Goal: Task Accomplishment & Management: Manage account settings

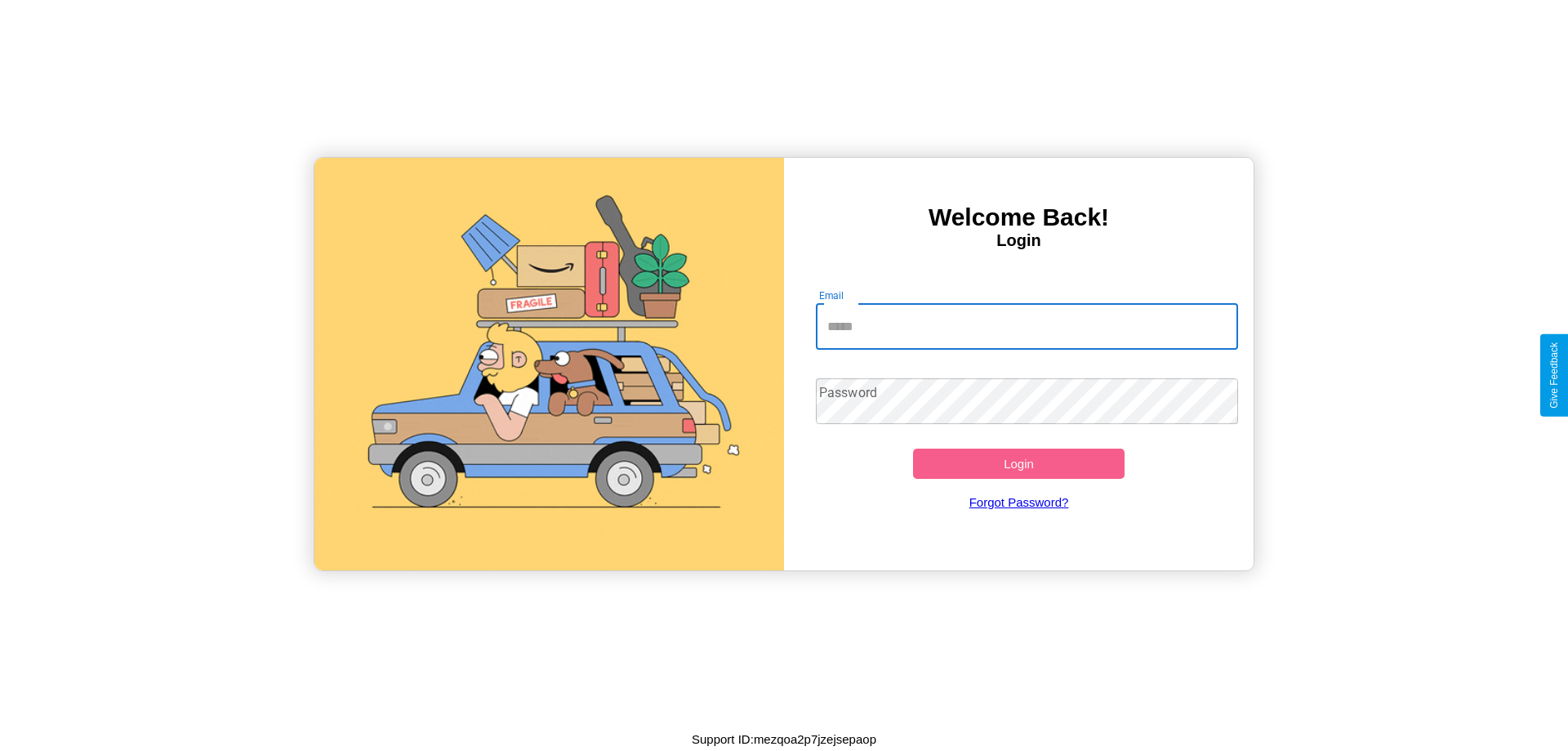
click at [1027, 326] on input "Email" at bounding box center [1027, 327] width 423 height 46
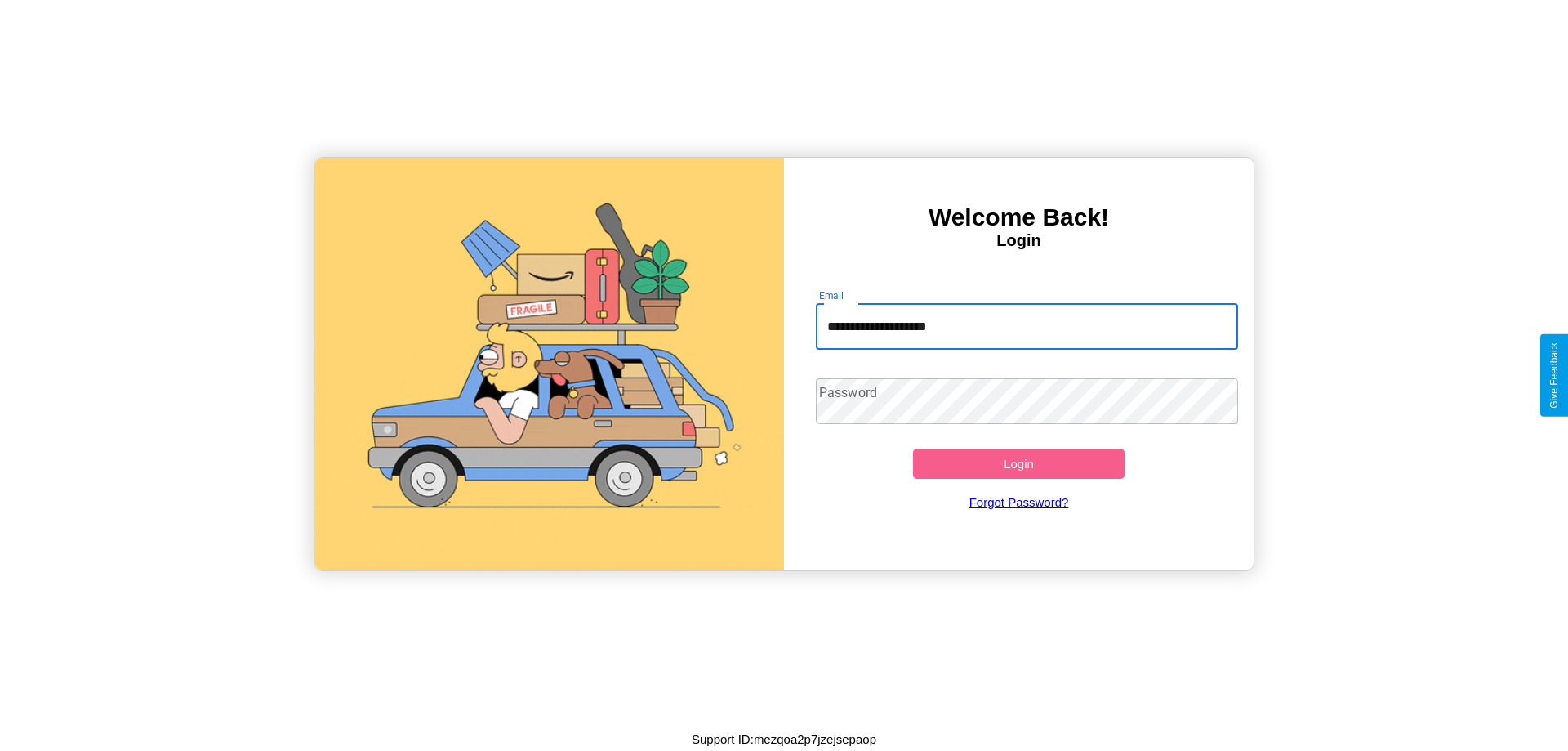
type input "**********"
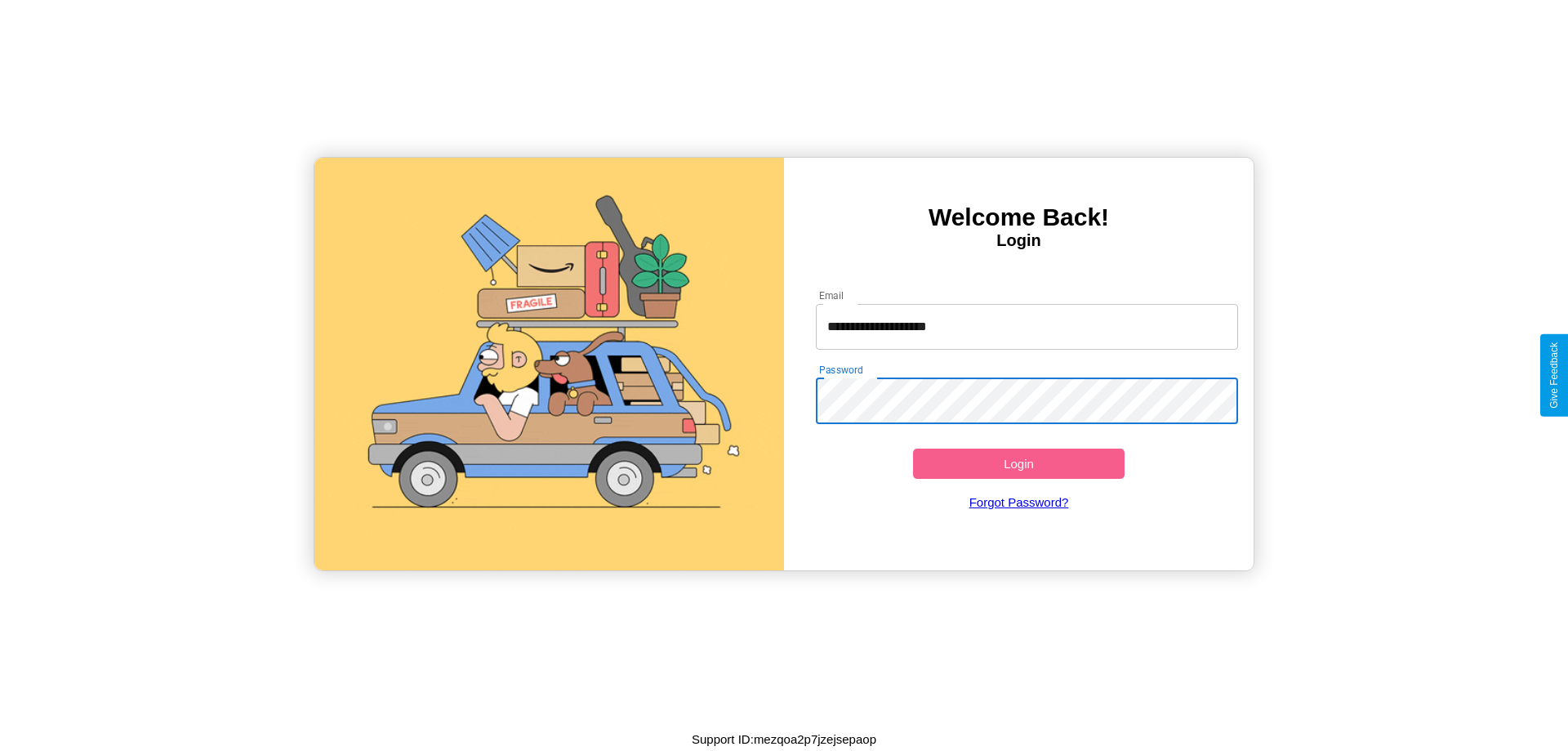
click at [1018, 463] on button "Login" at bounding box center [1019, 463] width 211 height 30
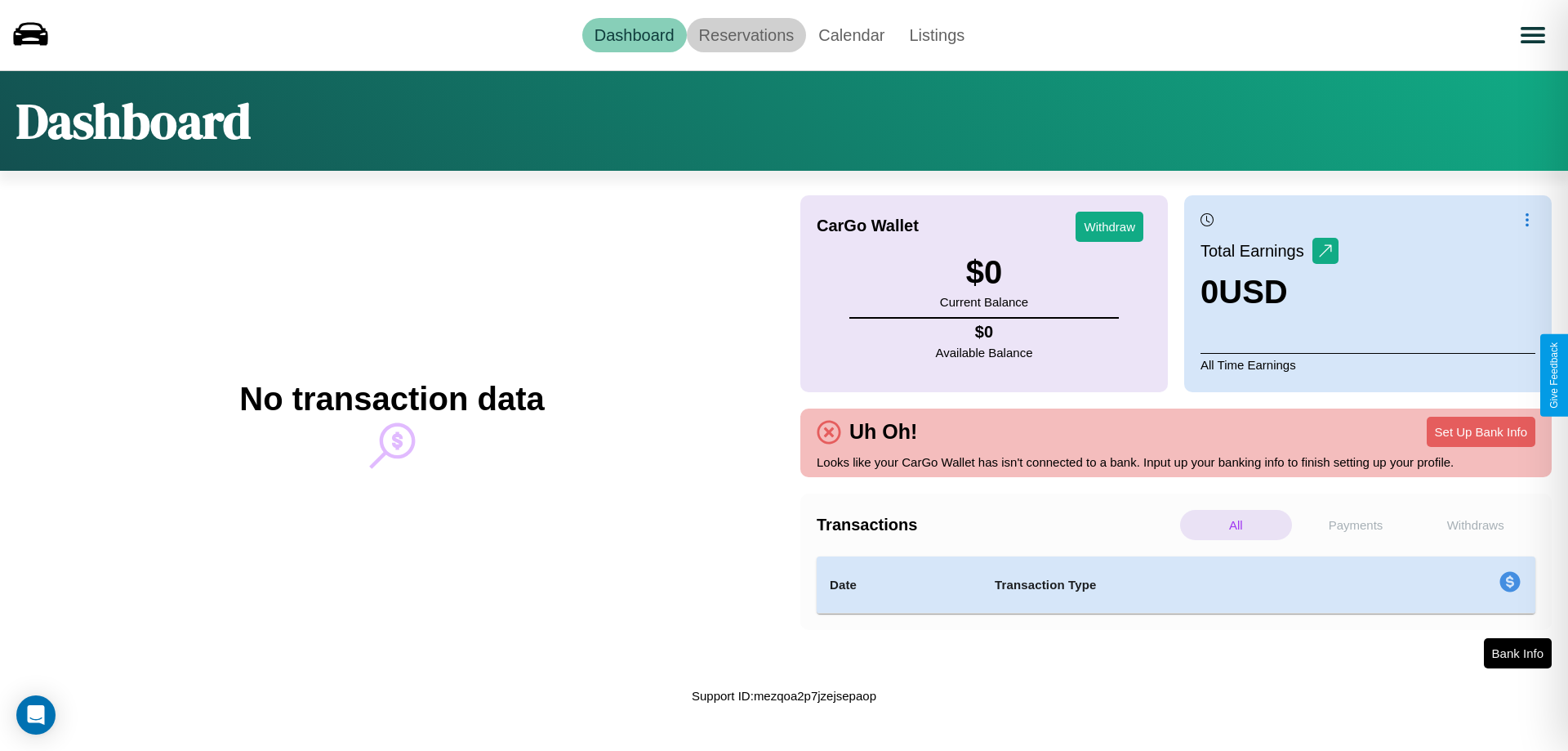
click at [745, 35] on link "Reservations" at bounding box center [746, 36] width 120 height 35
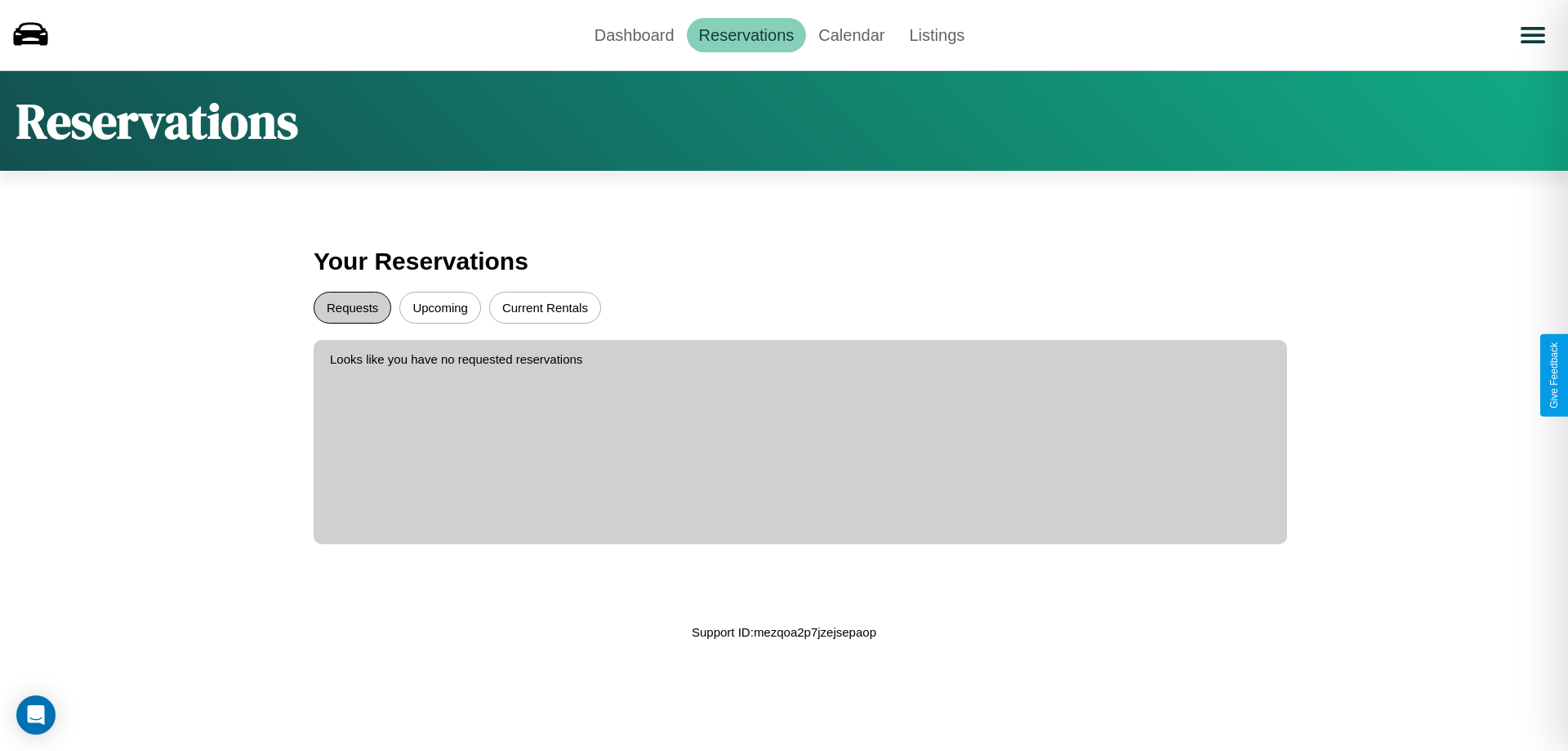
click at [352, 308] on button "Requests" at bounding box center [352, 308] width 78 height 32
click at [440, 308] on button "Upcoming" at bounding box center [440, 308] width 81 height 32
